Goal: Check status

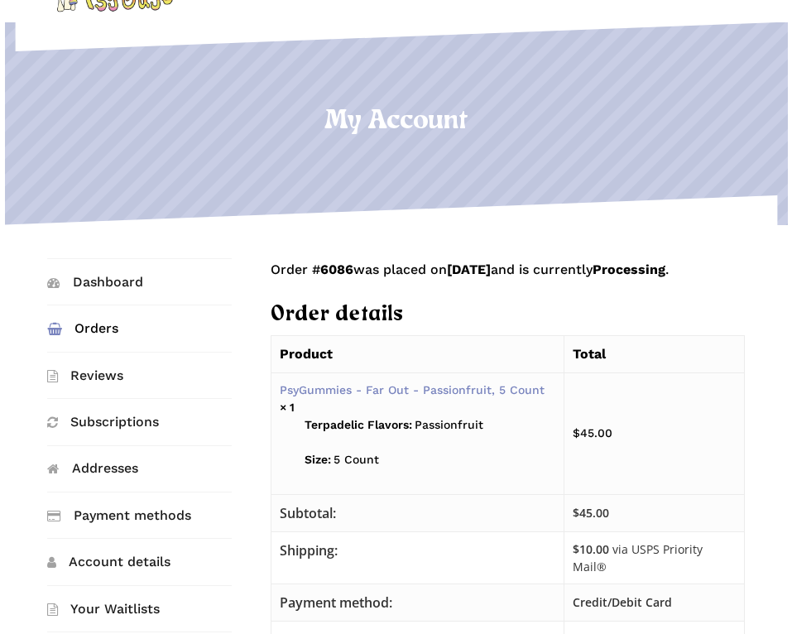
scroll to position [166, 0]
